Goal: Navigation & Orientation: Find specific page/section

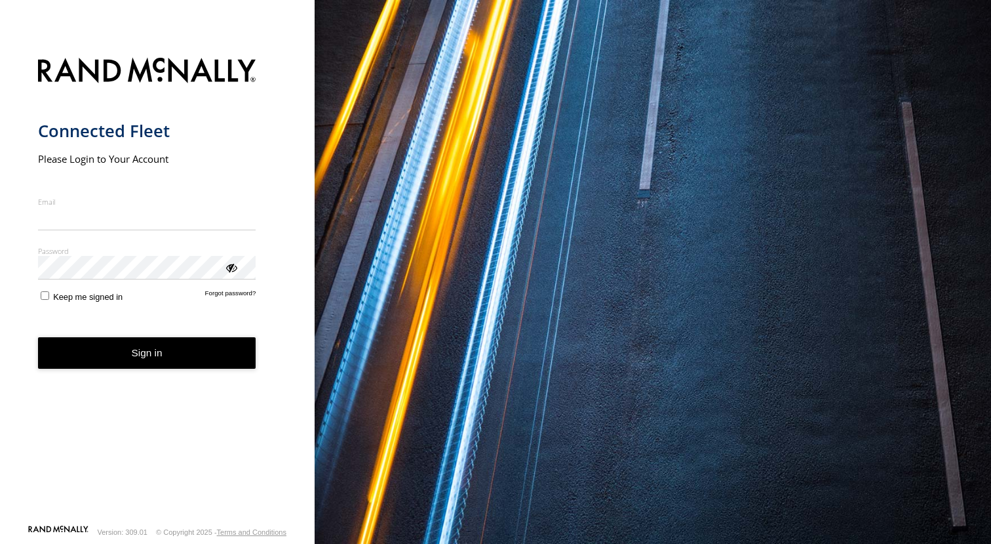
click at [151, 212] on input "Email" at bounding box center [147, 219] width 218 height 24
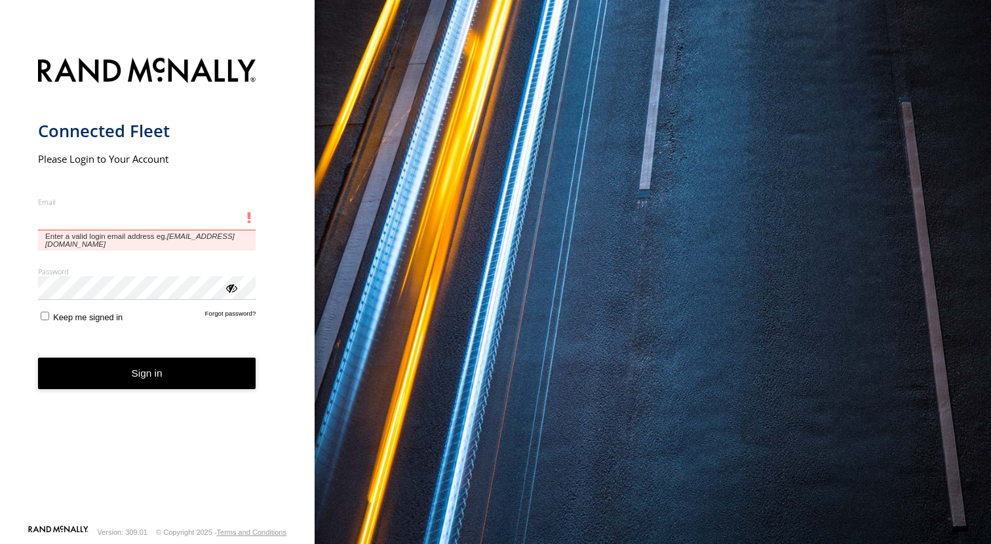
type input "**********"
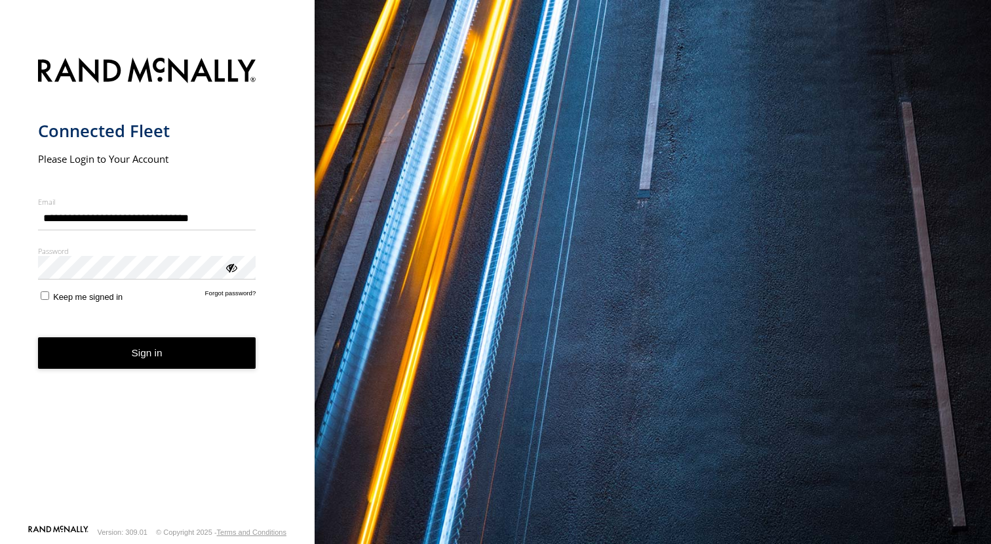
click at [167, 348] on button "Sign in" at bounding box center [147, 353] width 218 height 32
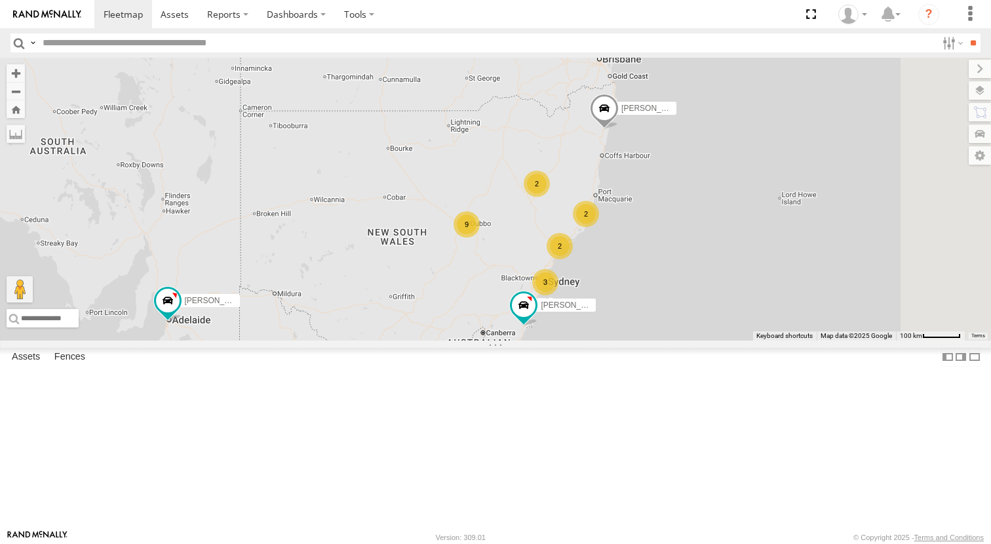
drag, startPoint x: 797, startPoint y: 188, endPoint x: 760, endPoint y: 259, distance: 79.8
click at [726, 280] on div "[PERSON_NAME] - NEW ute [PERSON_NAME] [PERSON_NAME] 2 9 3 2 2" at bounding box center [495, 199] width 991 height 283
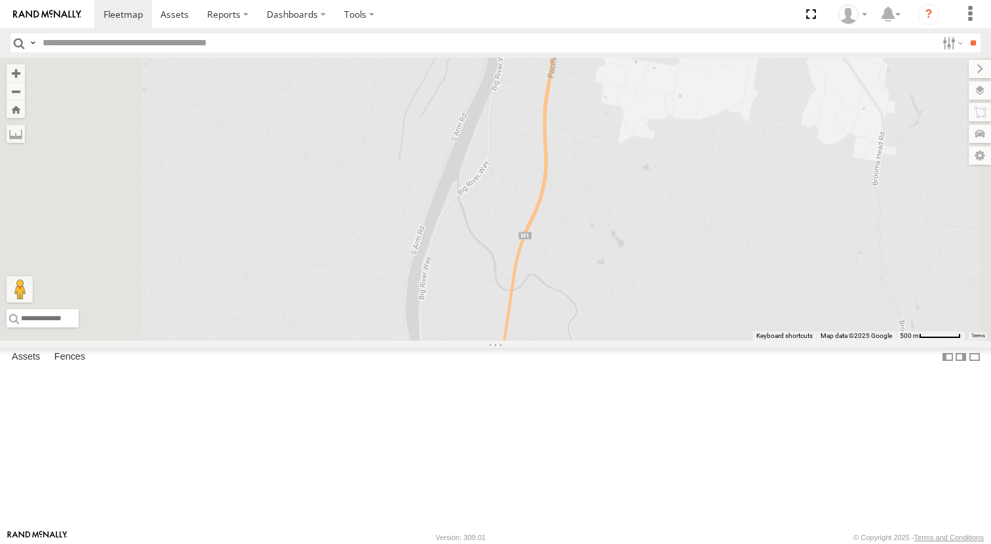
click at [511, 385] on span at bounding box center [496, 366] width 29 height 35
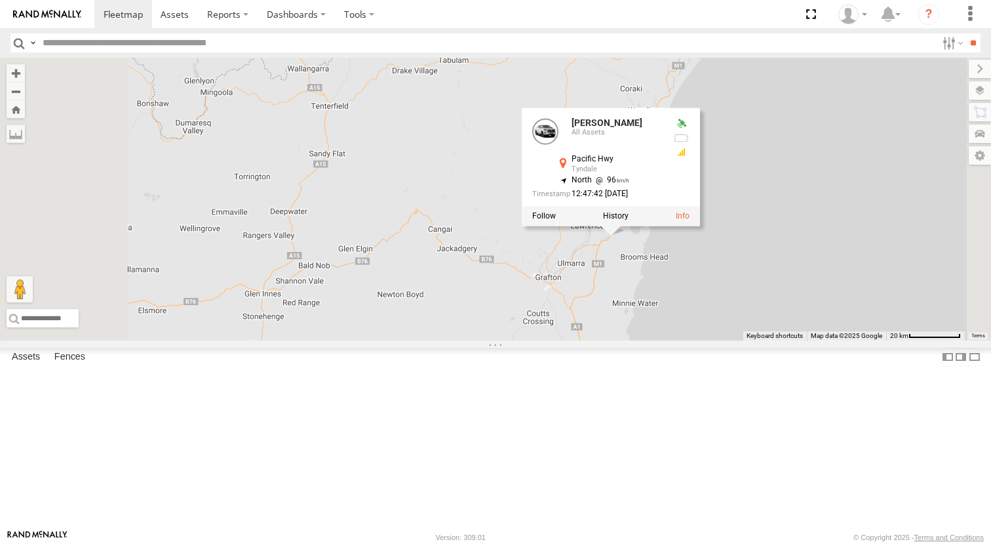
click at [715, 340] on div "[PERSON_NAME] - NEW ute [PERSON_NAME] [PERSON_NAME] [PERSON_NAME] All Assets Pa…" at bounding box center [495, 199] width 991 height 283
